Goal: Information Seeking & Learning: Find specific fact

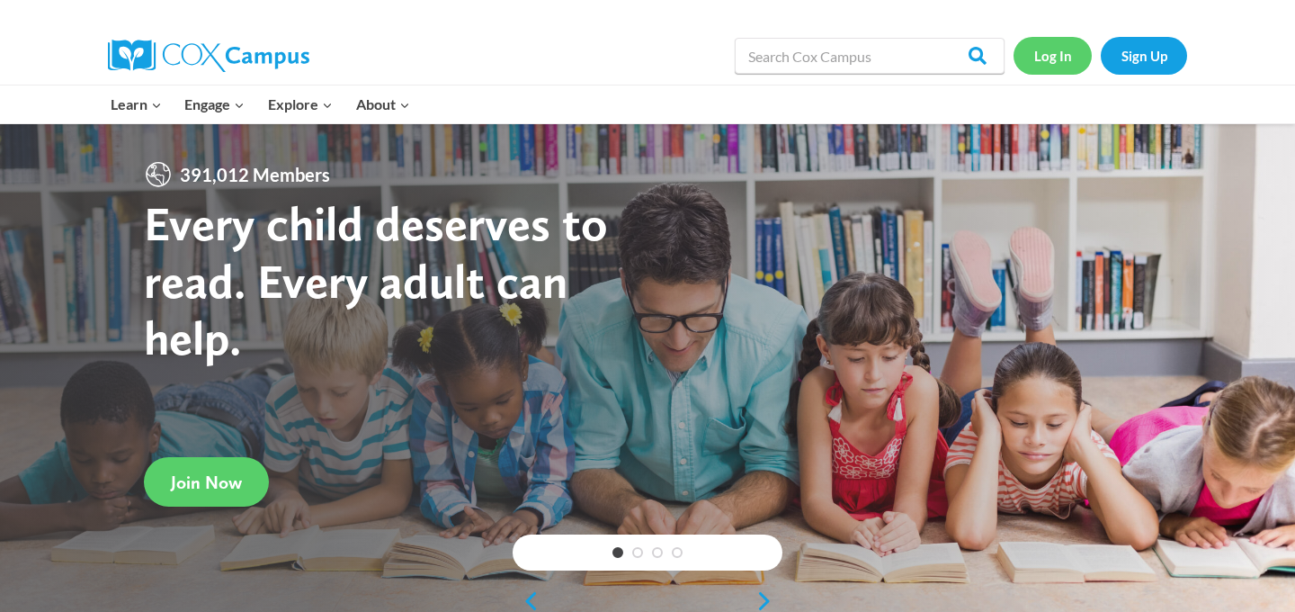
click at [1053, 58] on link "Log In" at bounding box center [1053, 55] width 78 height 37
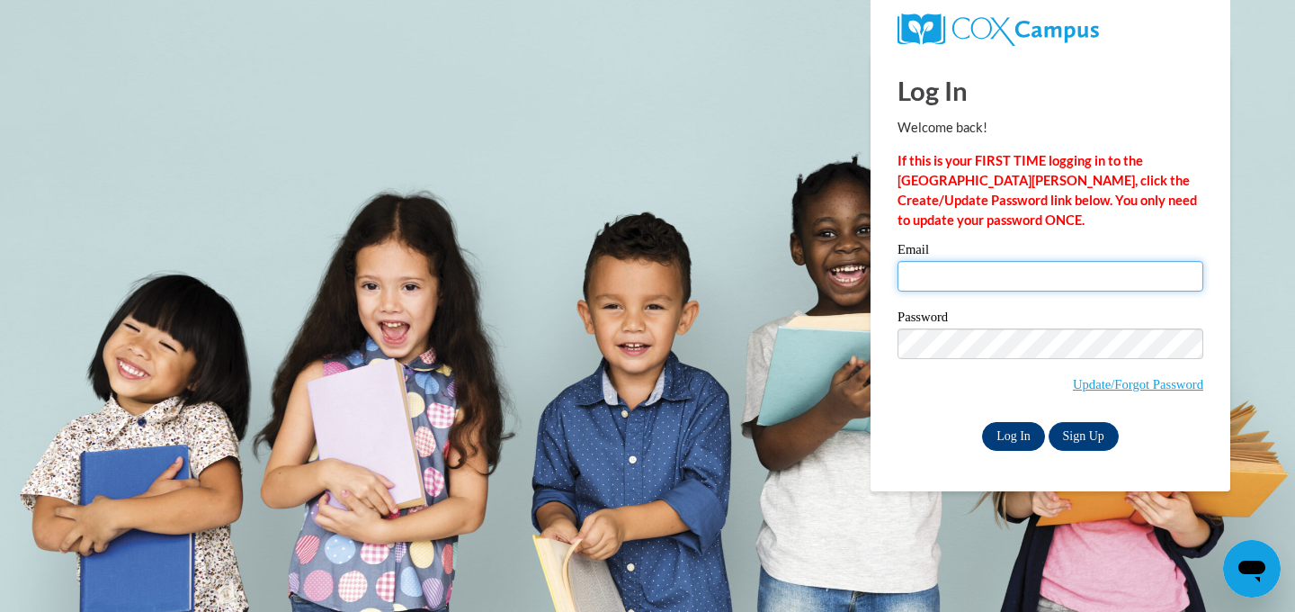
type input "mostofa10@gmail.com"
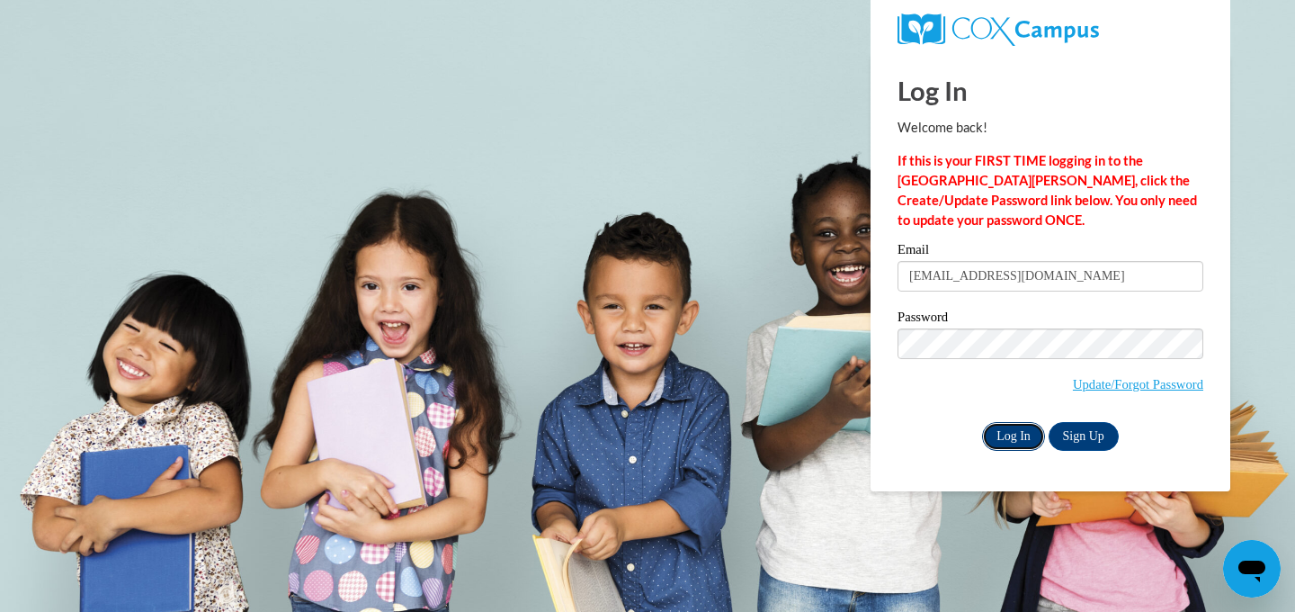
click at [1015, 433] on input "Log In" at bounding box center [1013, 436] width 63 height 29
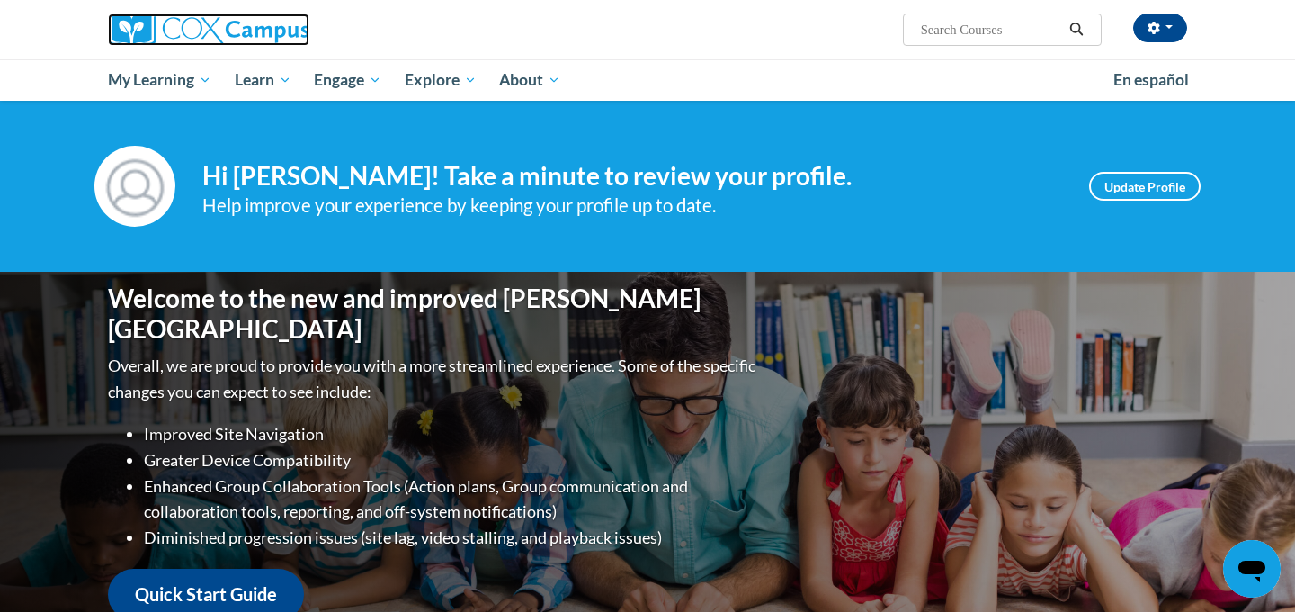
click at [138, 30] on img at bounding box center [209, 29] width 202 height 32
click at [1168, 30] on button "button" at bounding box center [1161, 27] width 54 height 29
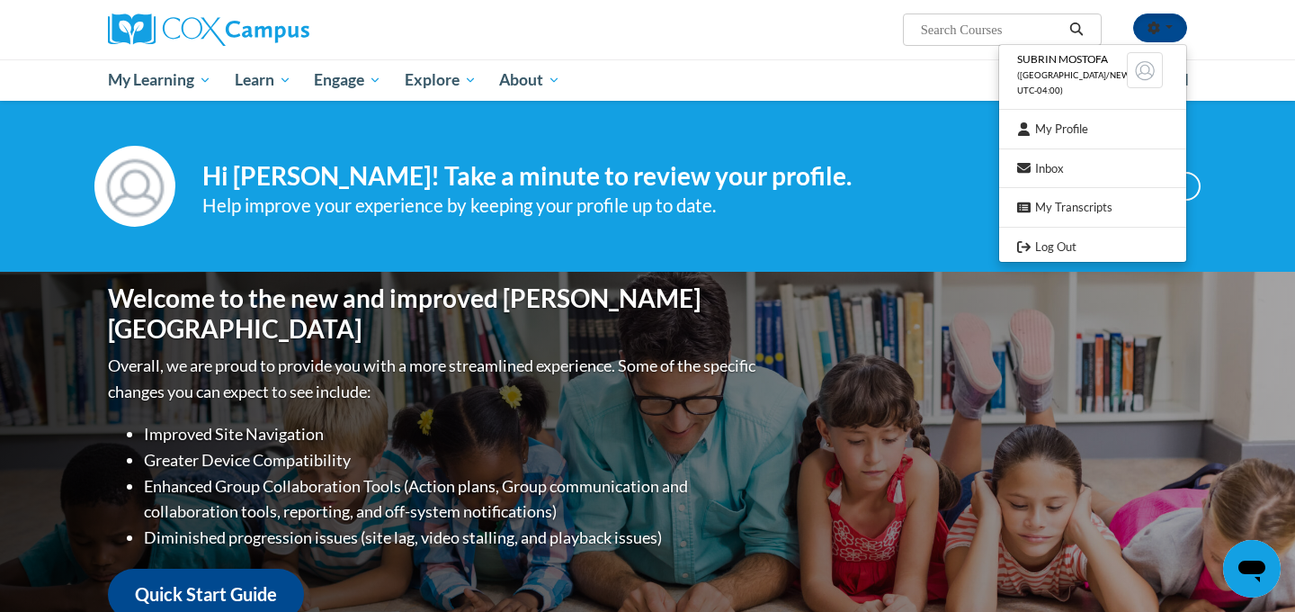
click at [1264, 37] on div "subrin mostofa (America/New_York UTC-04:00) My Profile Inbox My Transcripts Log…" at bounding box center [647, 50] width 1295 height 101
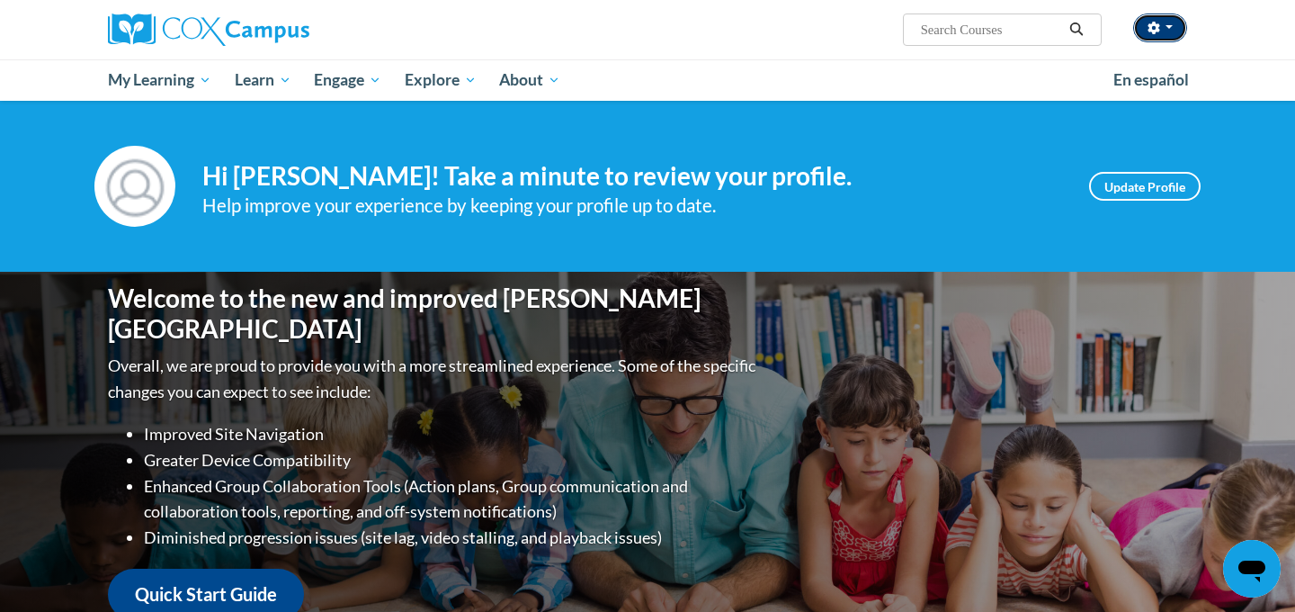
click at [1169, 26] on span "button" at bounding box center [1169, 27] width 7 height 4
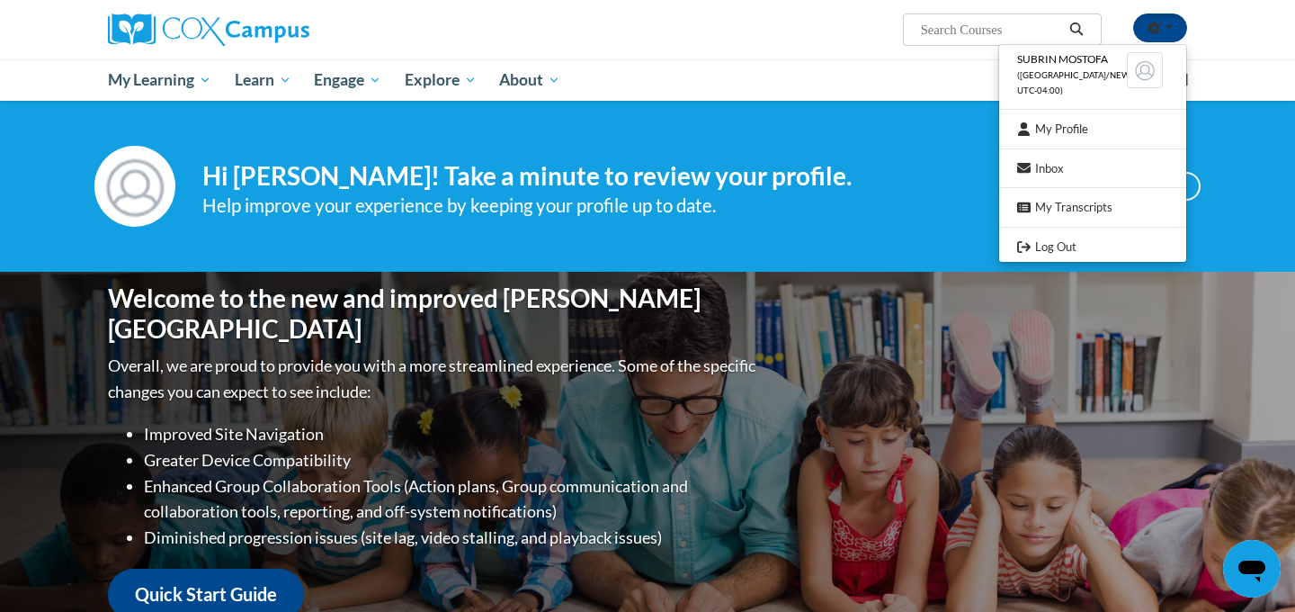
click at [719, 77] on ul "My Learning My Learning My Course Progress Certificates My Action Plans Group D…" at bounding box center [599, 79] width 1006 height 41
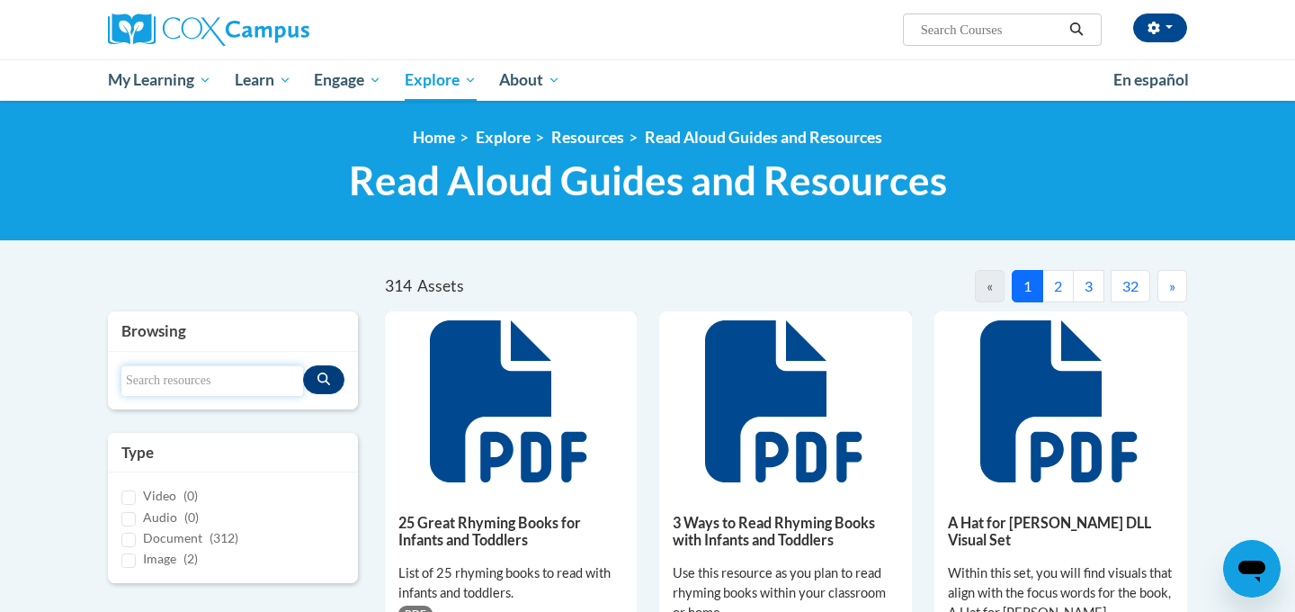
click at [196, 375] on input "Search resources" at bounding box center [212, 380] width 182 height 31
type input "scarecrow's hat"
click at [320, 384] on icon "Search resources" at bounding box center [324, 378] width 13 height 13
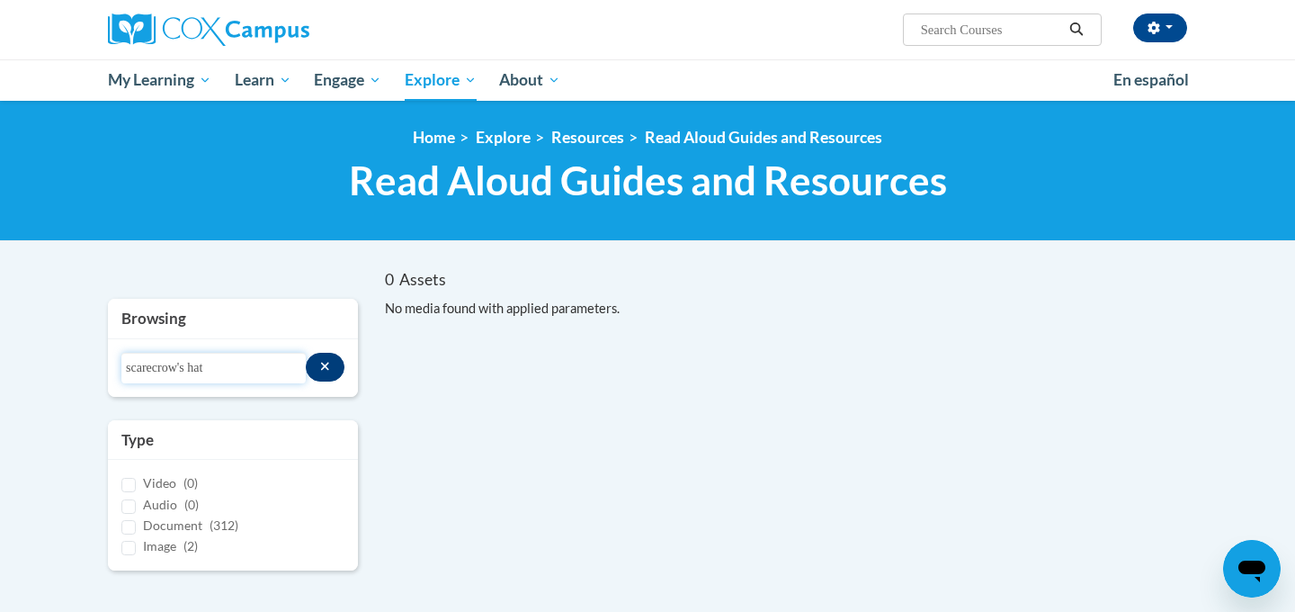
click at [256, 375] on input "scarecrow's hat" at bounding box center [213, 368] width 184 height 31
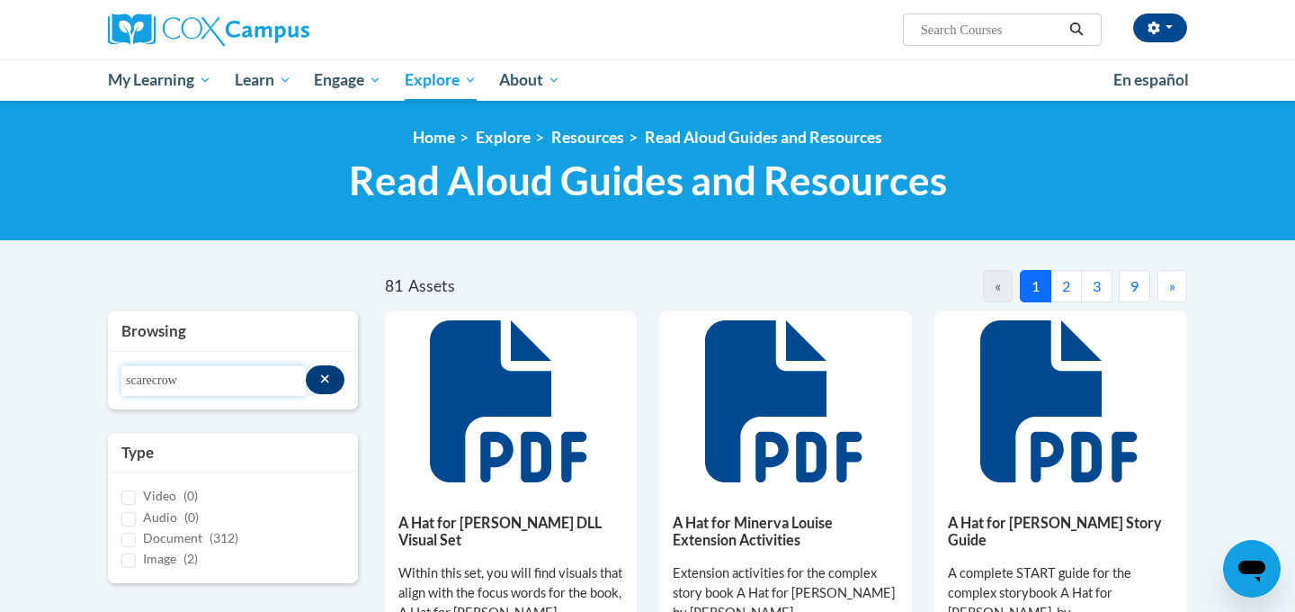
type input "scarecrow"
click at [327, 378] on icon "Search resources" at bounding box center [325, 379] width 8 height 8
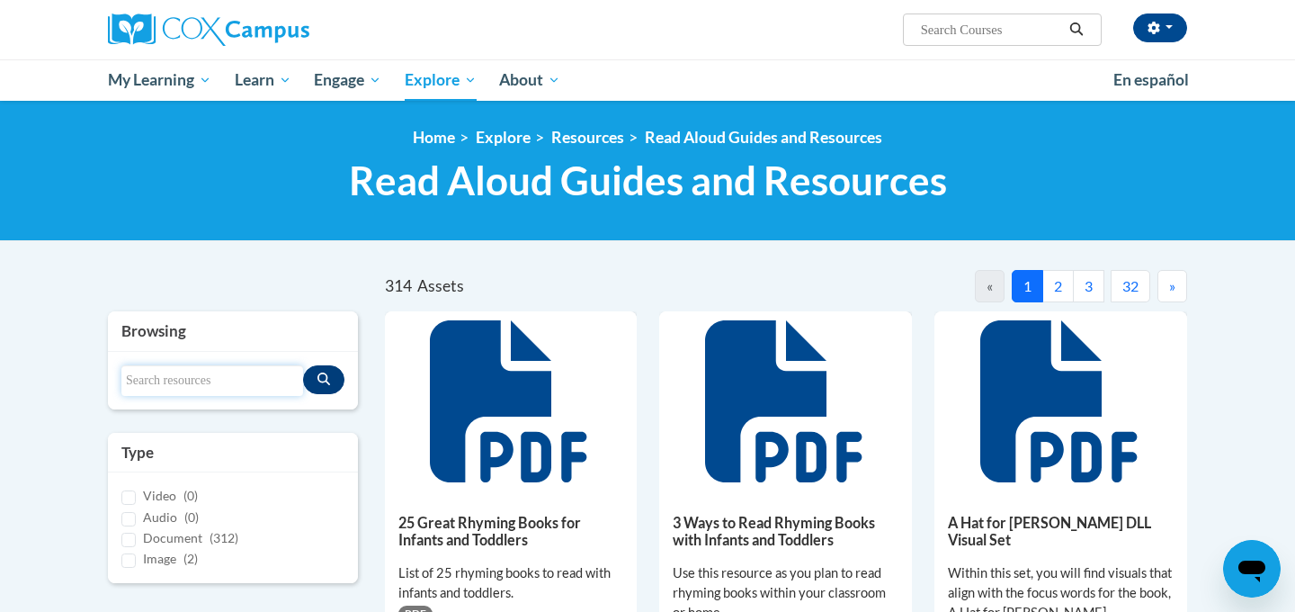
click at [269, 378] on input "Search resources" at bounding box center [212, 380] width 182 height 31
type input "scarecrow"
click at [332, 381] on button "Search resources" at bounding box center [323, 379] width 41 height 29
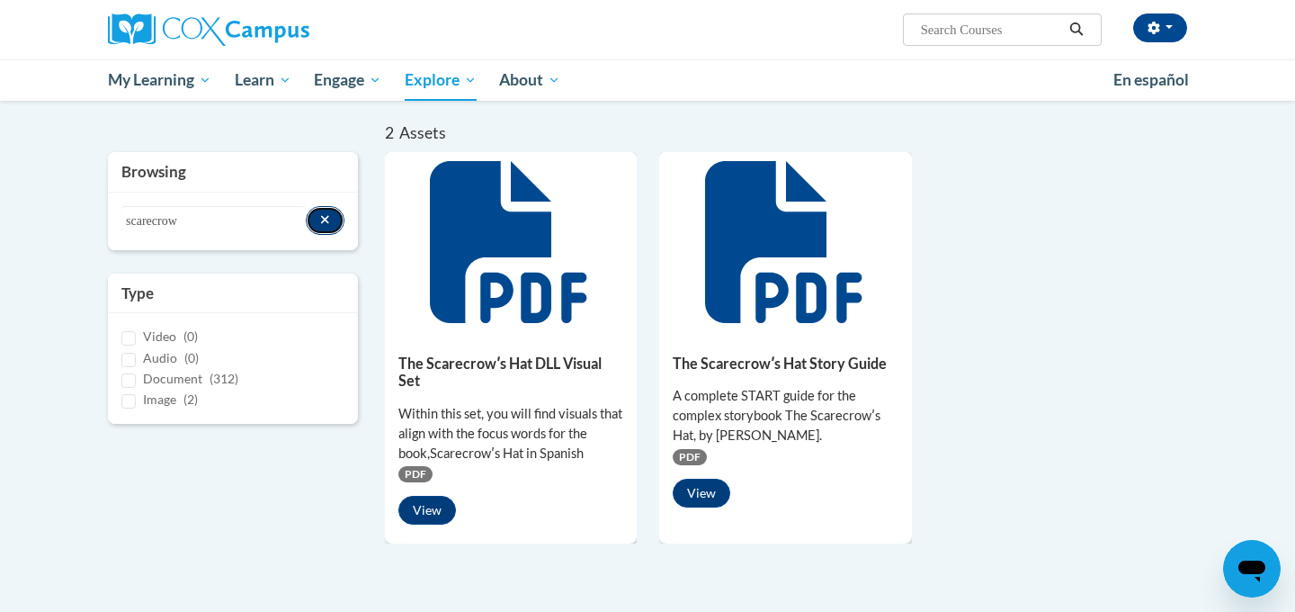
scroll to position [148, 0]
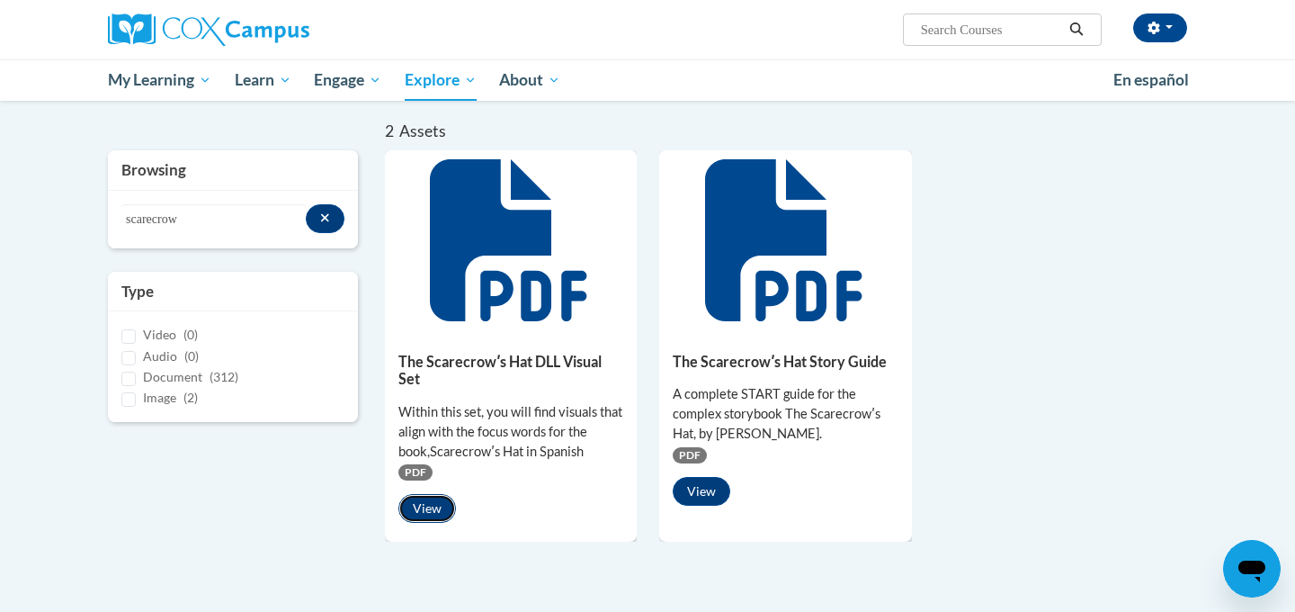
click at [428, 519] on button "View" at bounding box center [428, 508] width 58 height 29
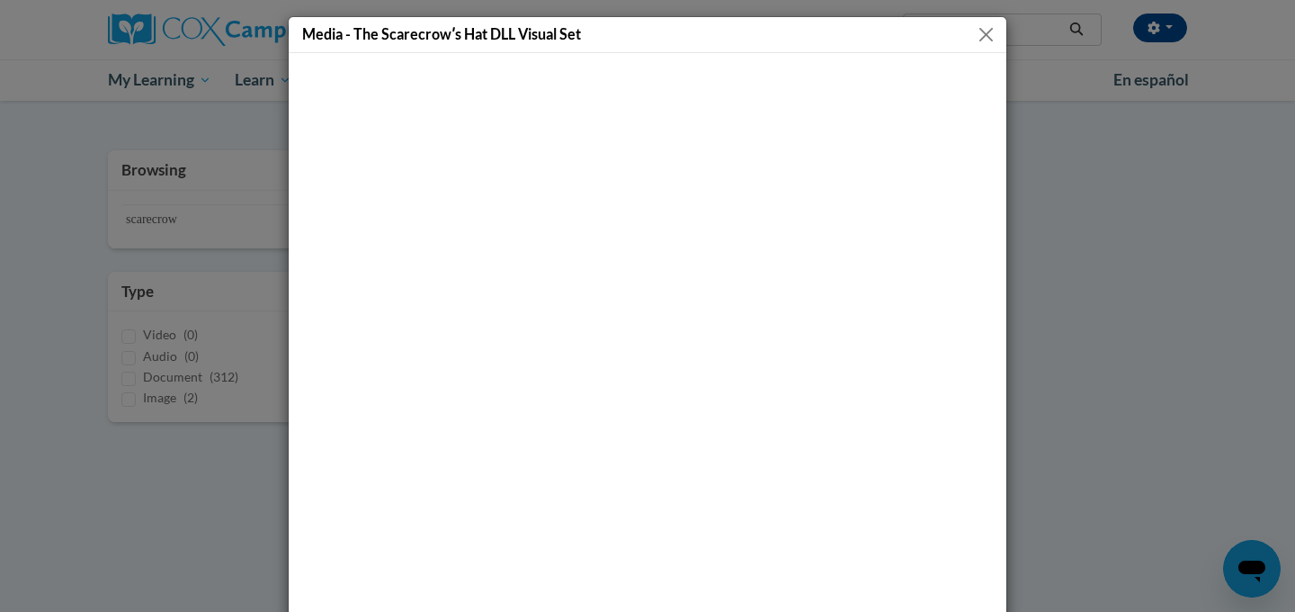
click at [998, 384] on div at bounding box center [648, 339] width 718 height 572
click at [1109, 413] on div "Media - The Scarecrowʹs Hat DLL Visual Set" at bounding box center [647, 306] width 1295 height 612
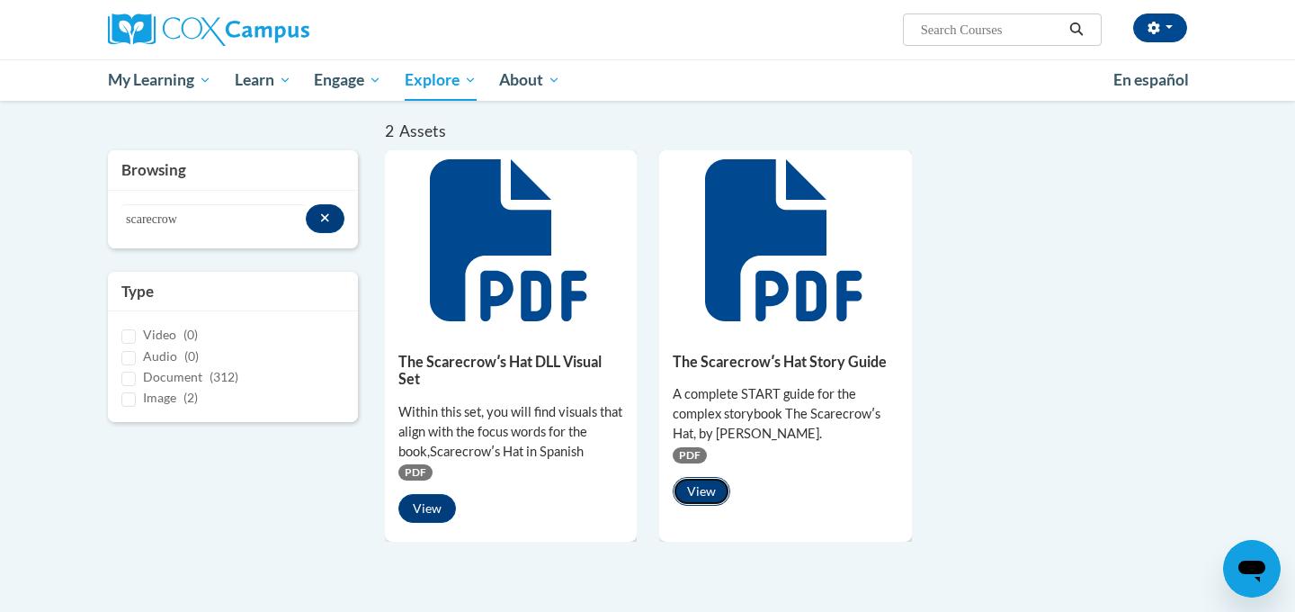
click at [695, 495] on button "View" at bounding box center [702, 491] width 58 height 29
